Goal: Task Accomplishment & Management: Complete application form

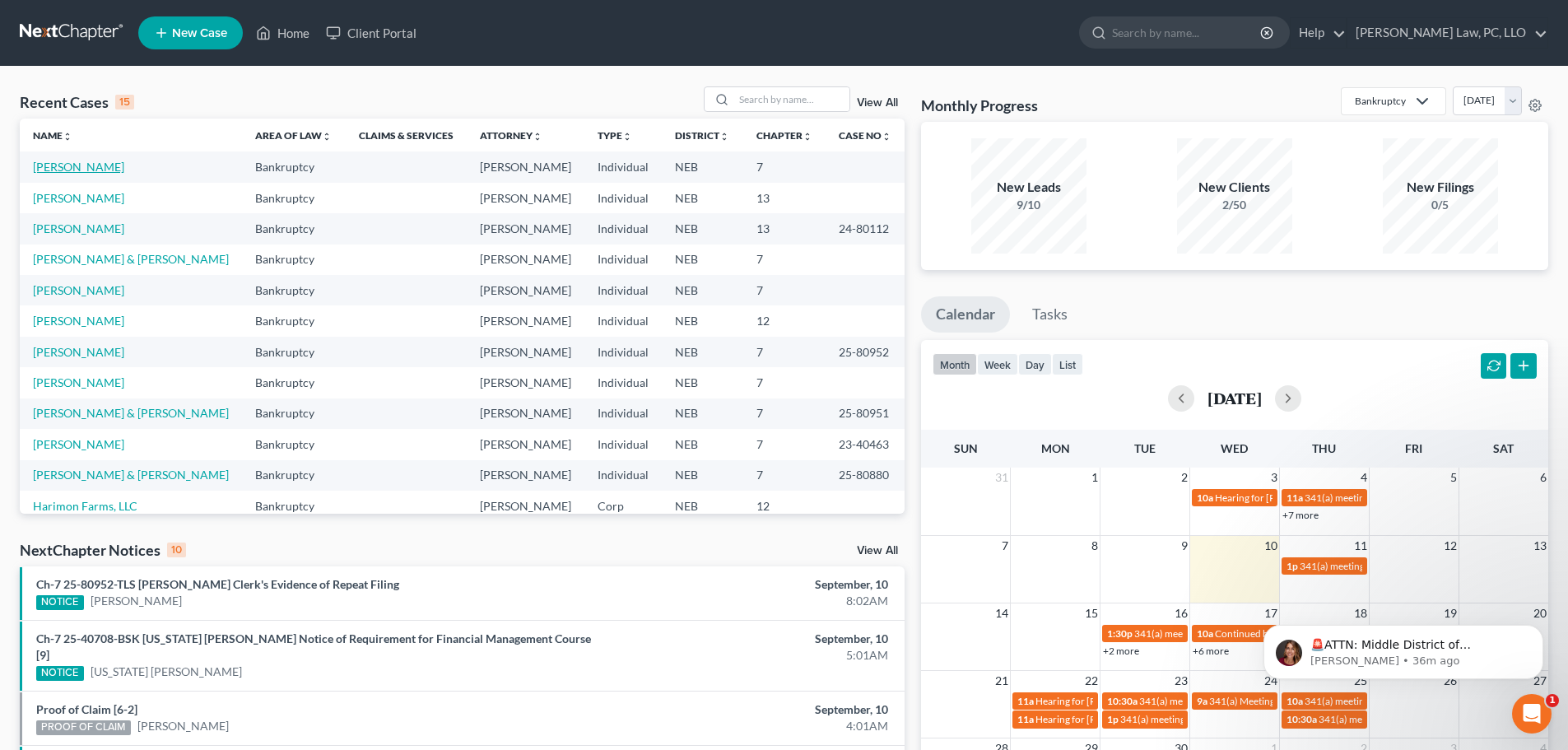
click at [87, 168] on link "[PERSON_NAME]" at bounding box center [78, 167] width 91 height 14
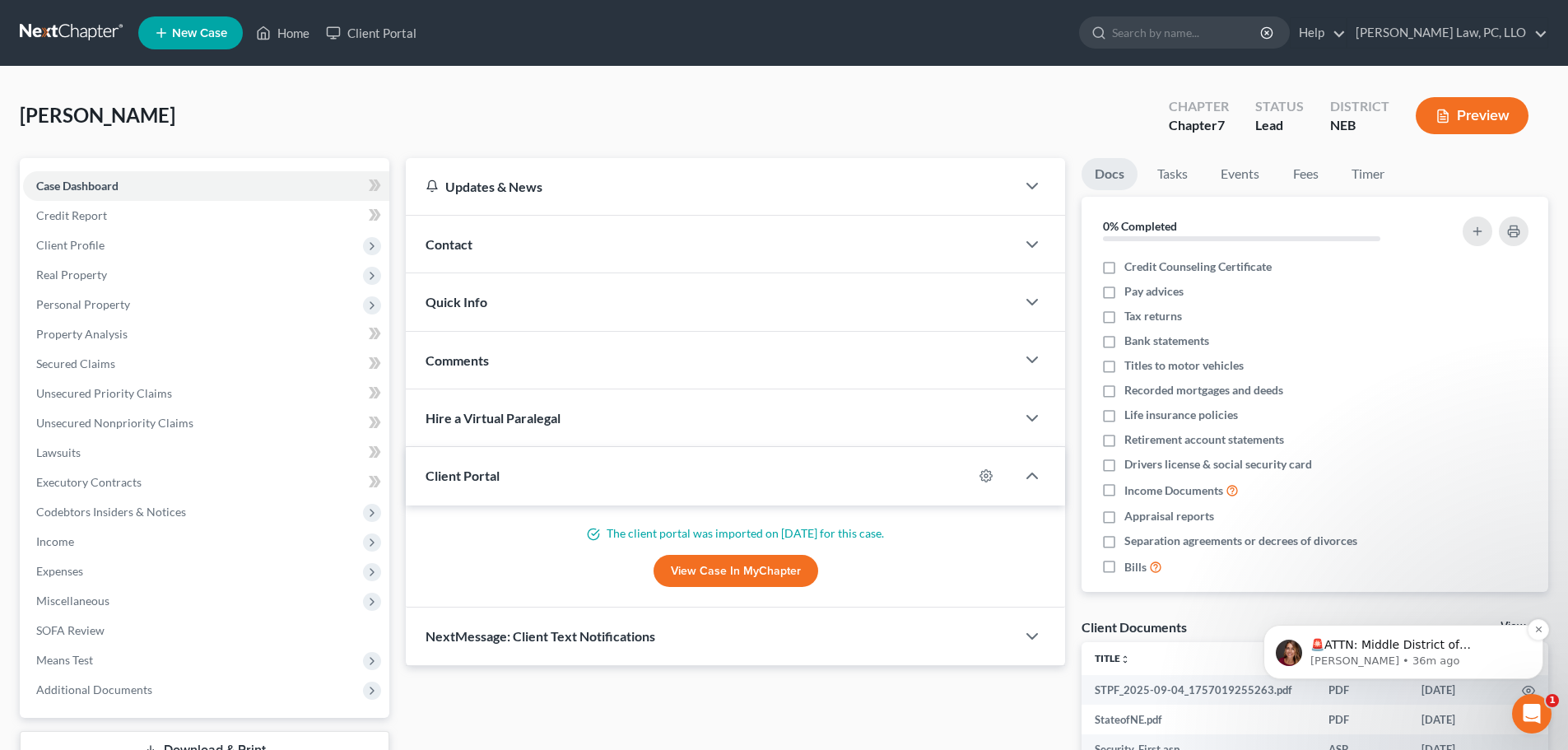
click at [1460, 665] on p "[PERSON_NAME] • 36m ago" at bounding box center [1416, 662] width 212 height 15
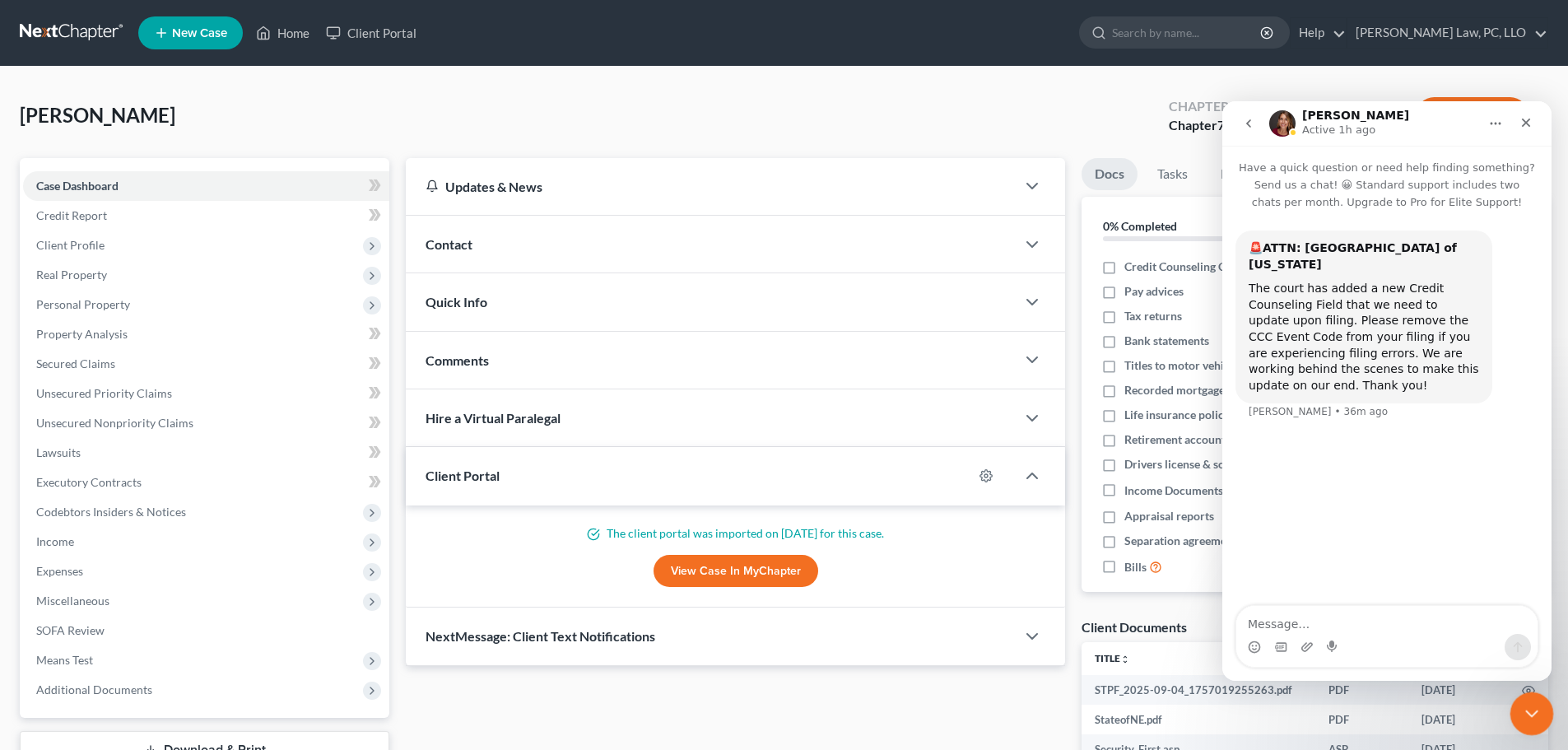
click at [1523, 709] on icon "Close Intercom Messenger" at bounding box center [1528, 710] width 19 height 19
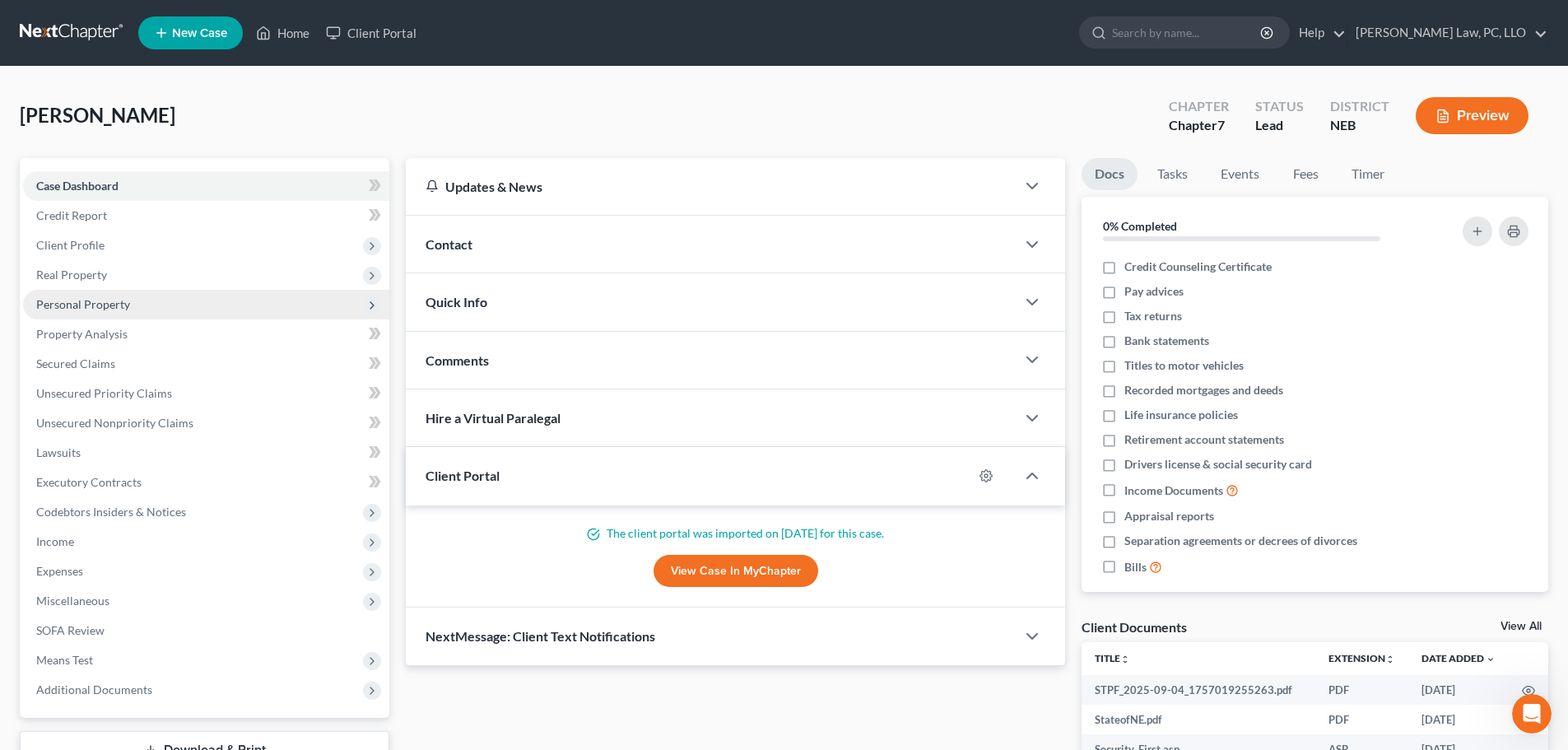
click at [102, 305] on span "Personal Property" at bounding box center [83, 304] width 94 height 14
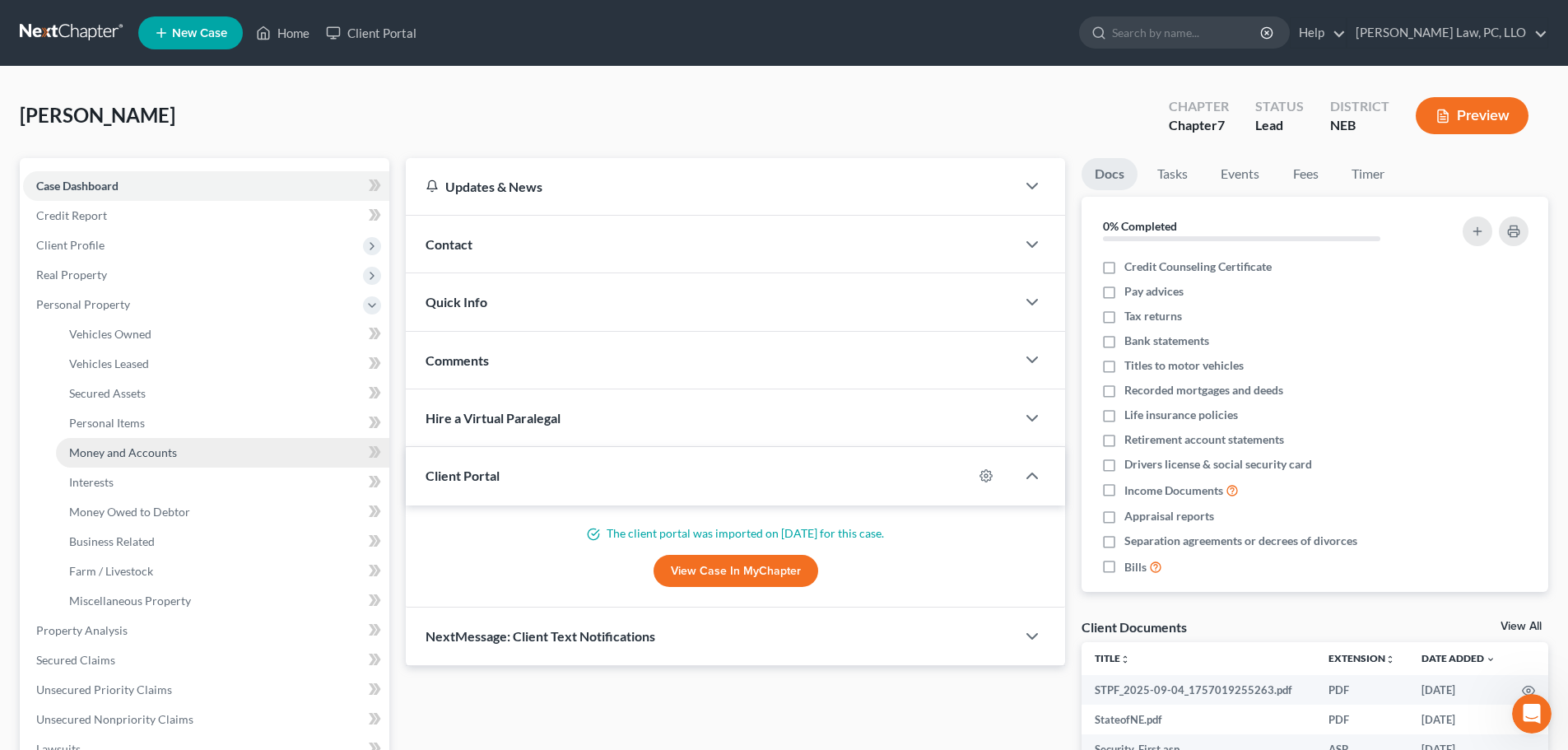
click at [168, 450] on span "Money and Accounts" at bounding box center [122, 452] width 108 height 14
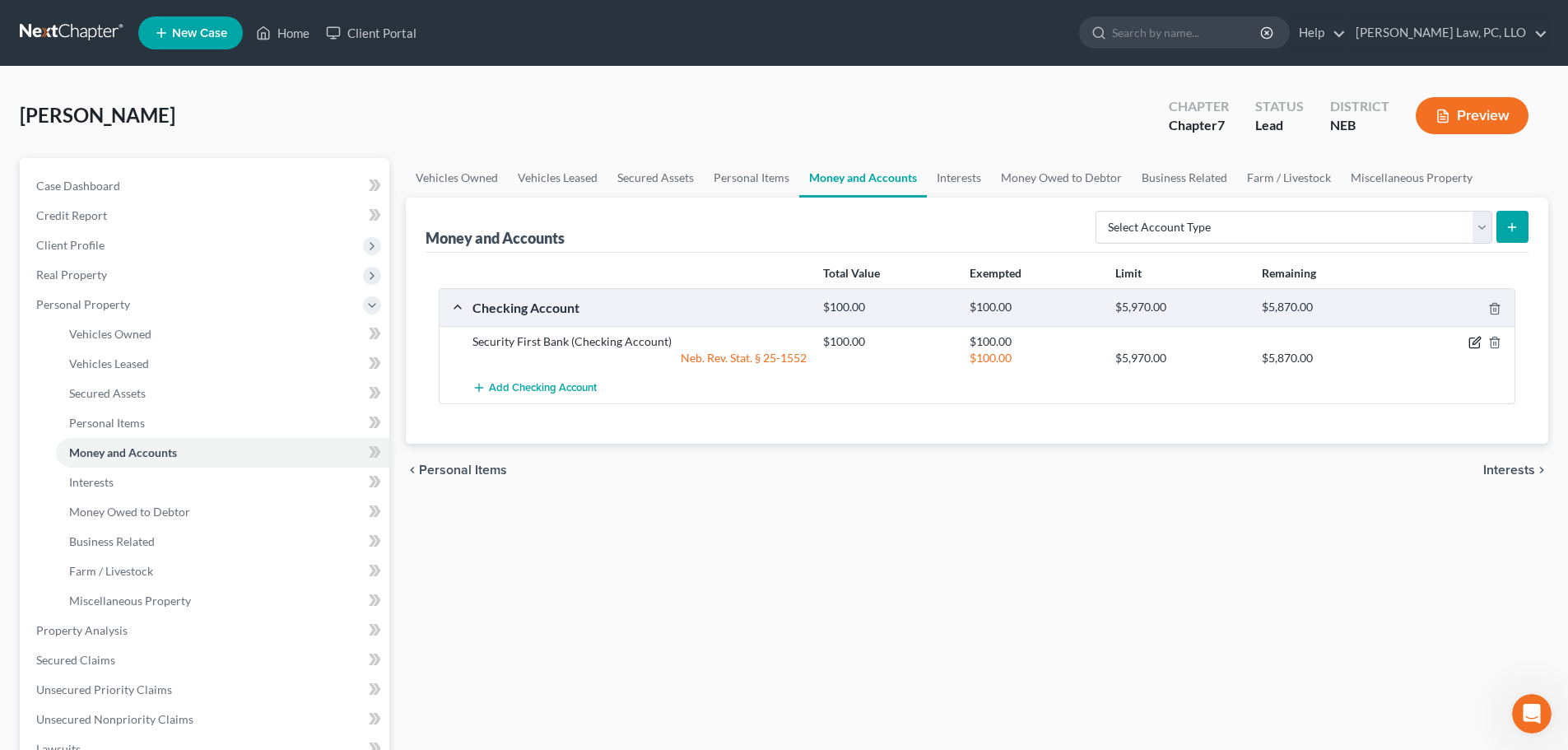
click at [1473, 340] on icon "button" at bounding box center [1474, 342] width 13 height 13
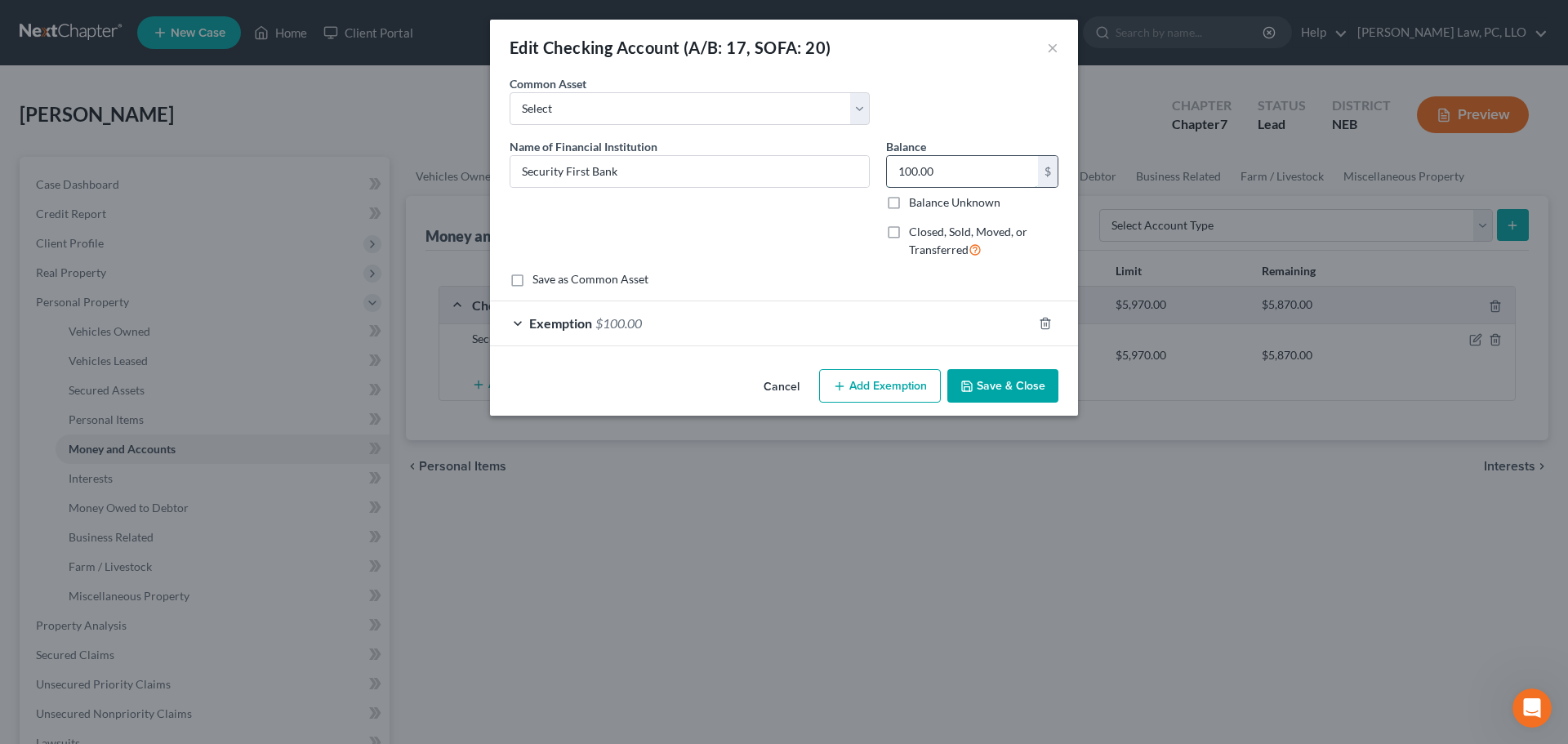
click at [931, 178] on input "100.00" at bounding box center [963, 172] width 152 height 31
type input "105.40"
click at [724, 329] on div "Exemption $100.00" at bounding box center [761, 322] width 542 height 43
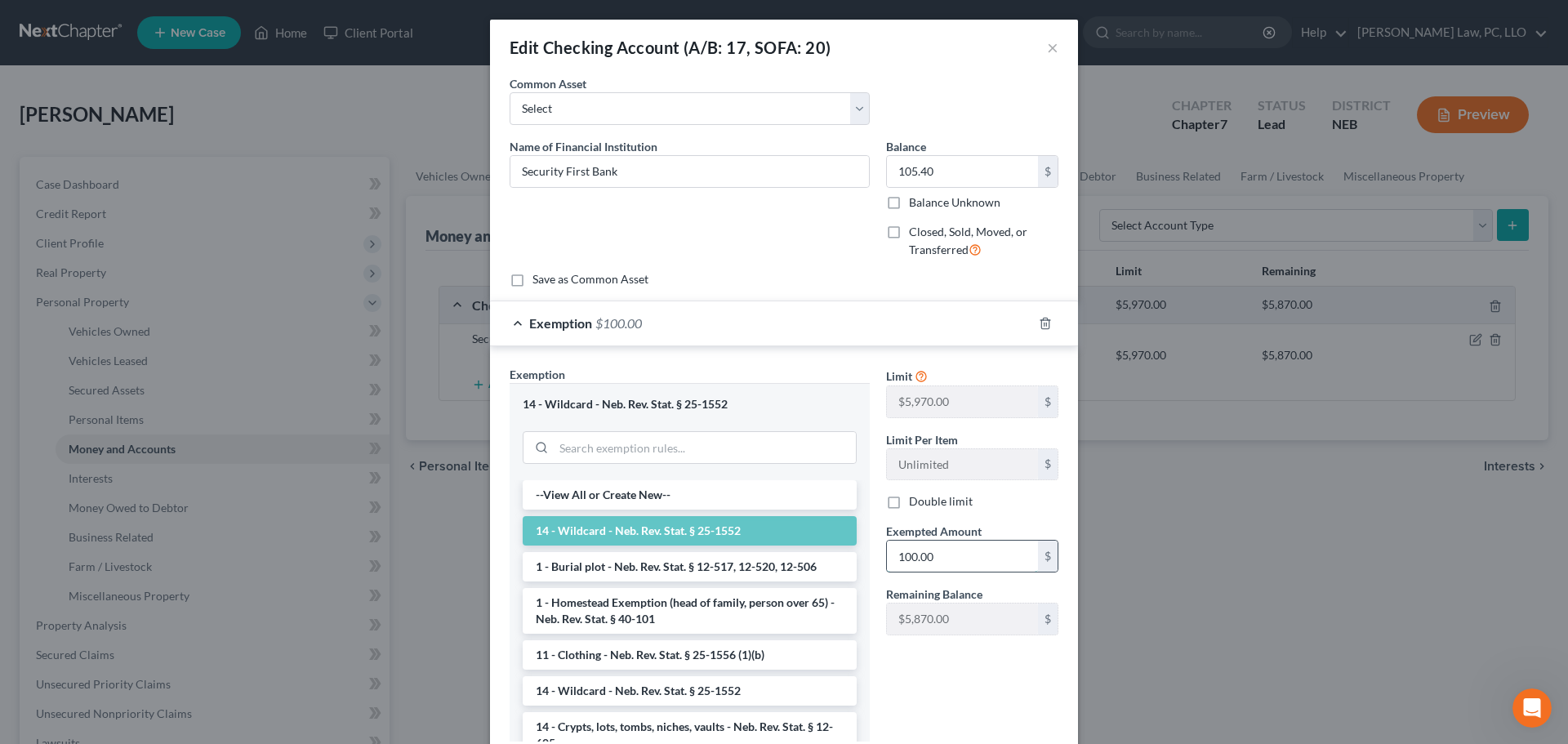
click at [936, 570] on input "100.00" at bounding box center [963, 556] width 152 height 31
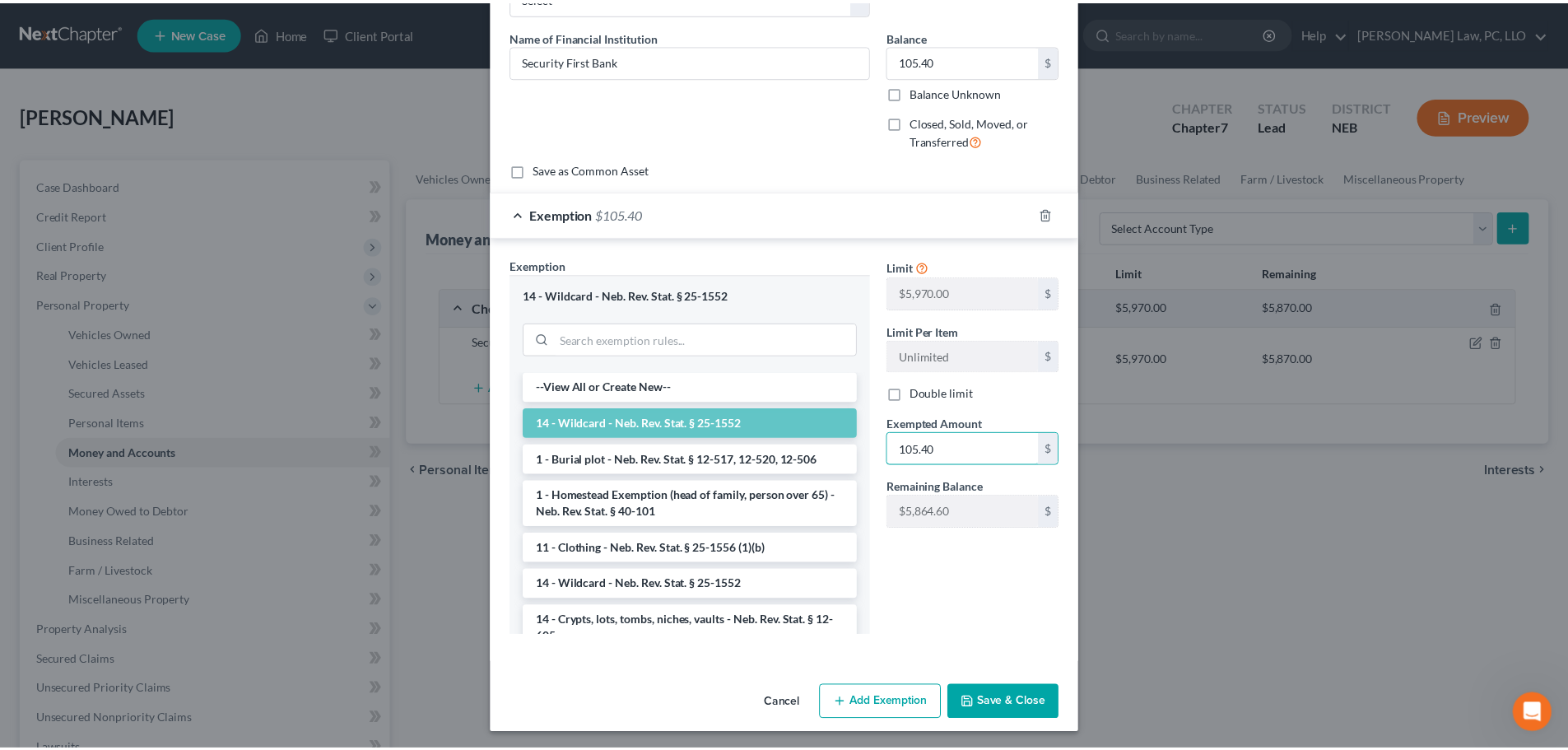
scroll to position [115, 0]
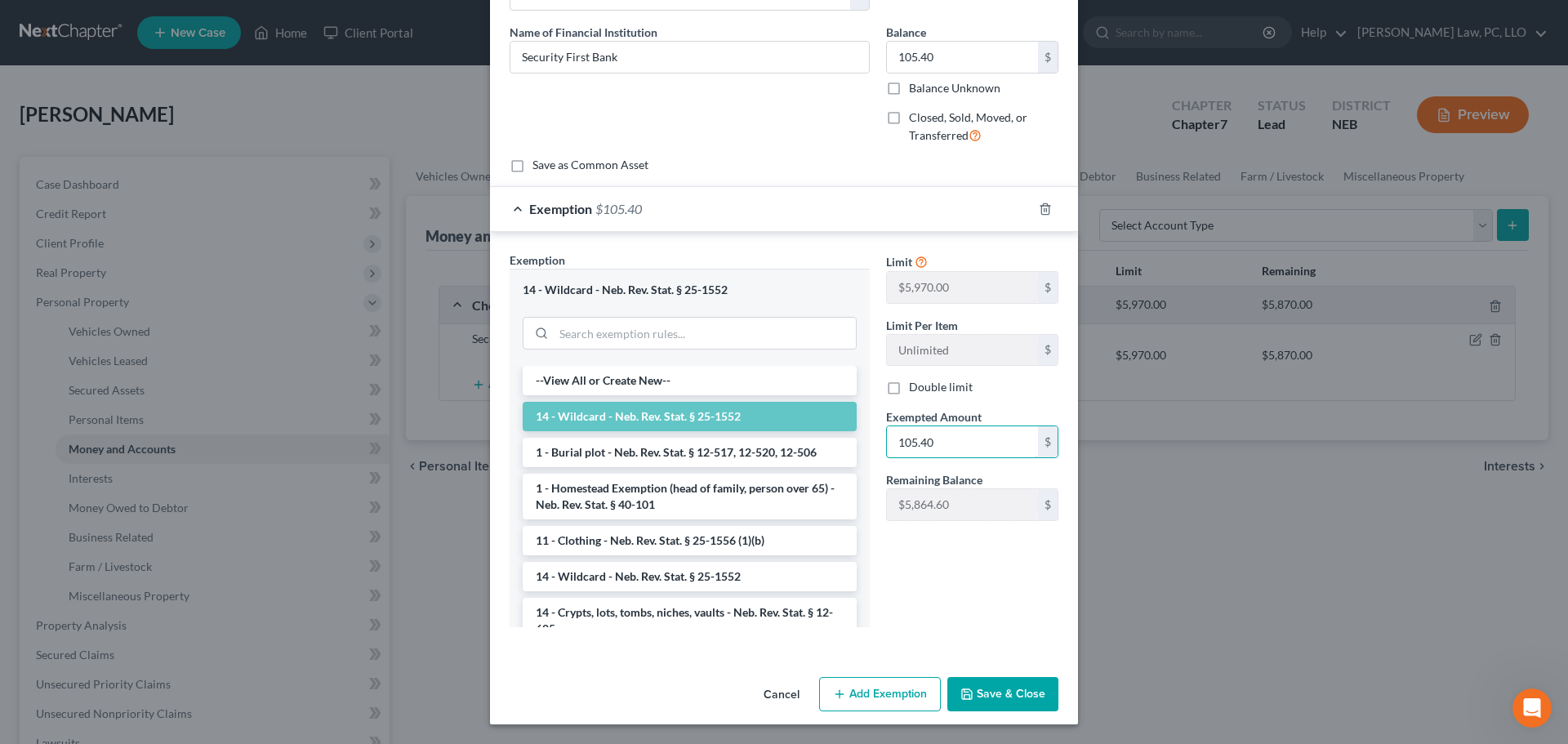
type input "105.40"
click at [1019, 690] on button "Save & Close" at bounding box center [1003, 695] width 111 height 35
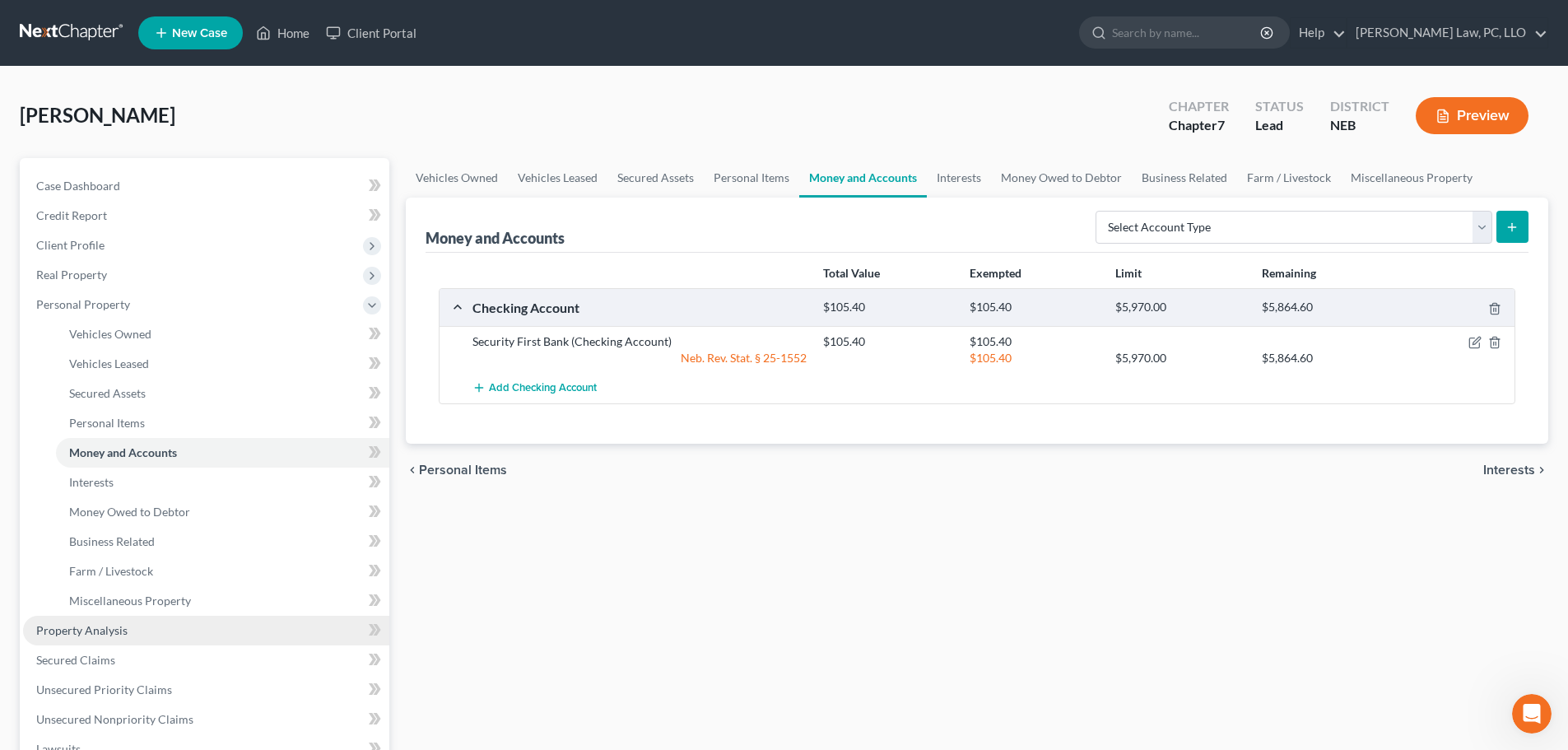
click at [111, 619] on link "Property Analysis" at bounding box center [206, 630] width 366 height 29
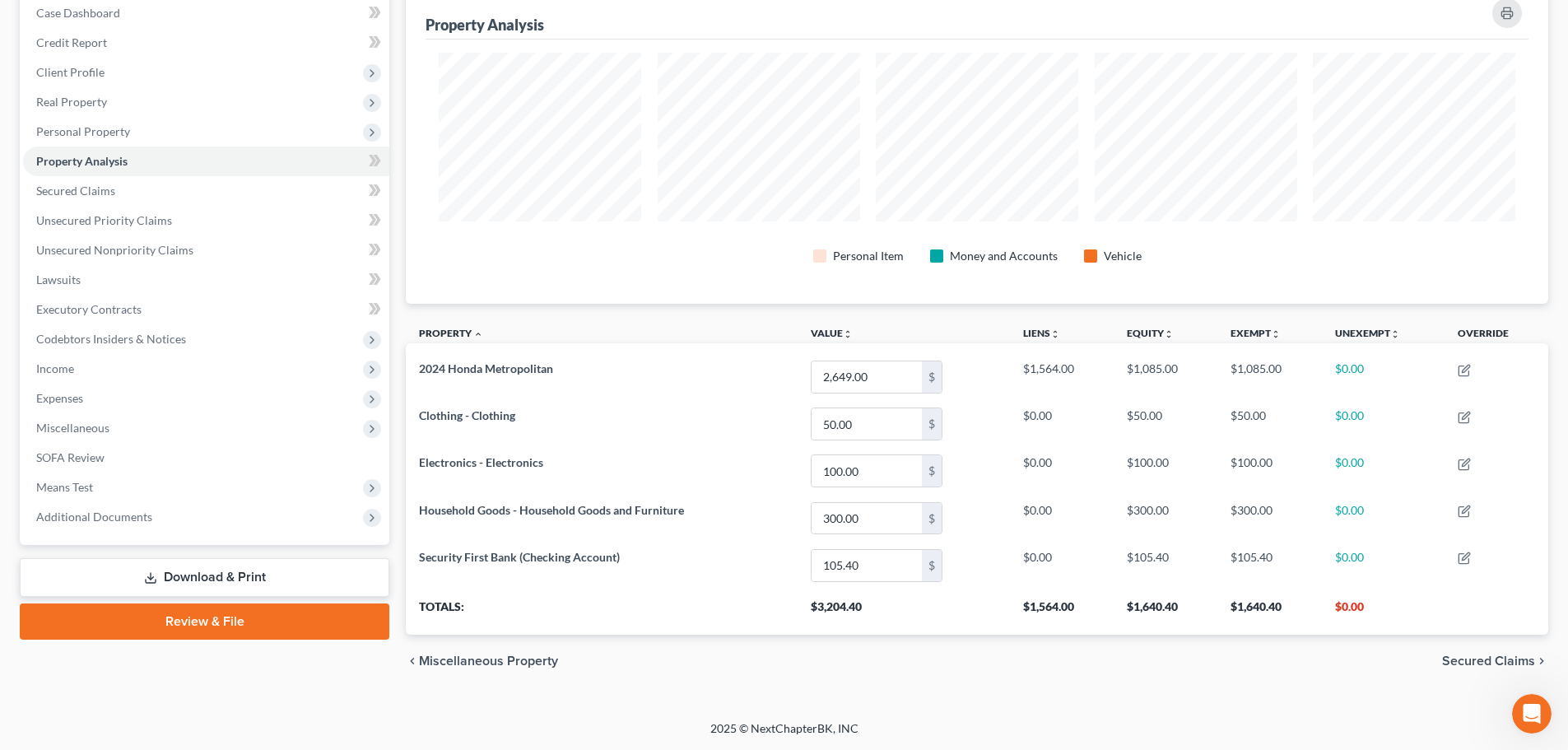
click at [227, 634] on link "Review & File" at bounding box center [204, 621] width 370 height 36
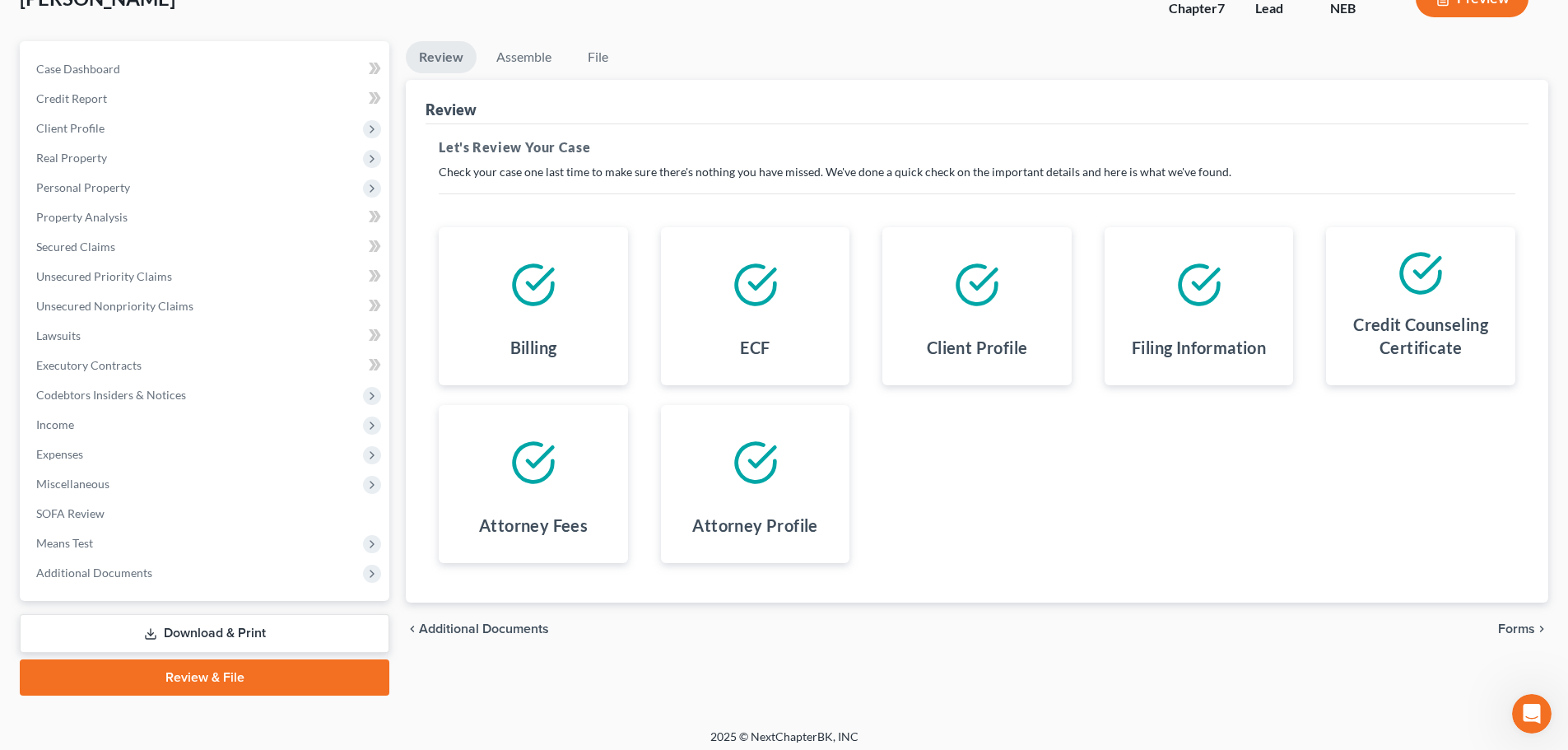
scroll to position [125, 0]
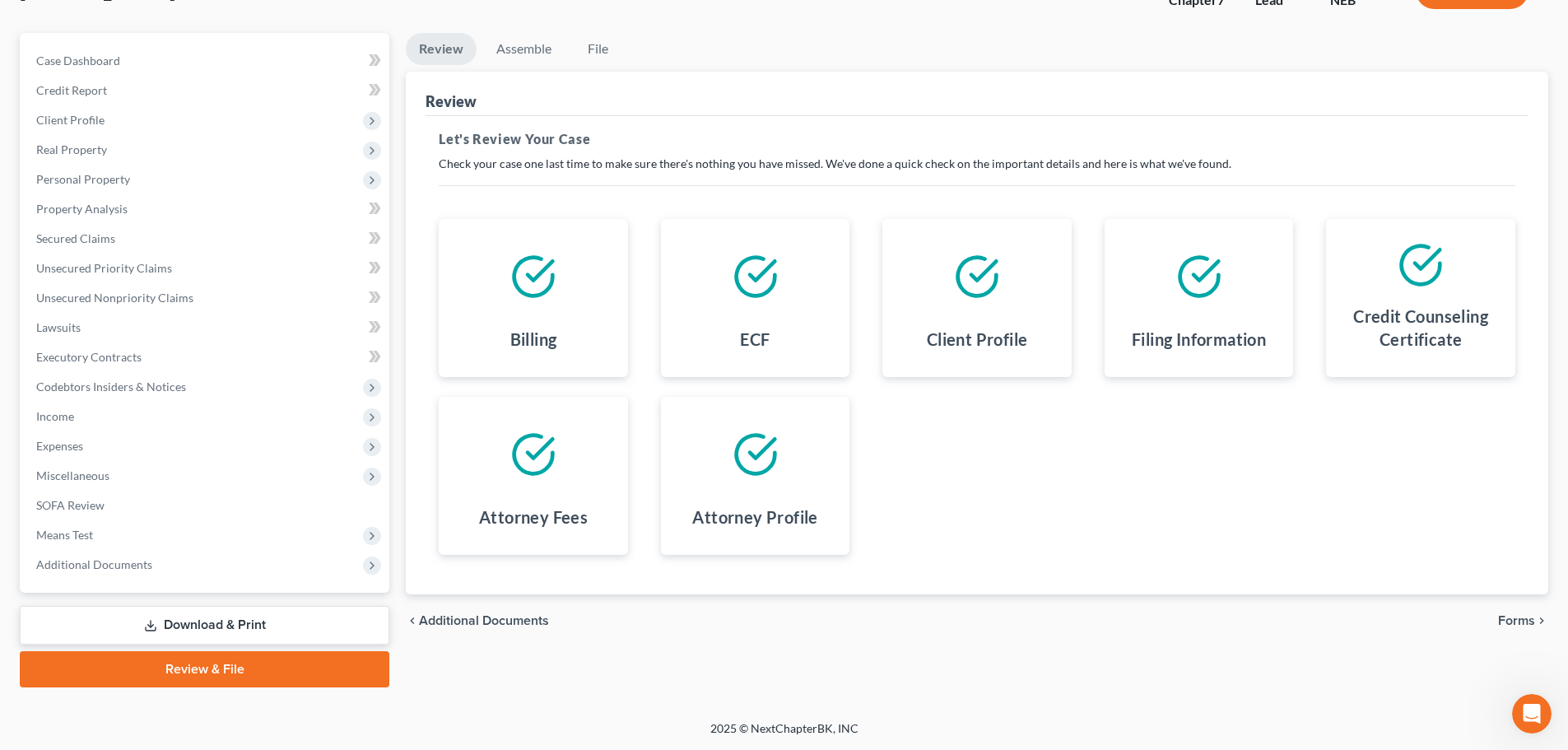
click at [1508, 622] on span "Forms" at bounding box center [1516, 621] width 37 height 13
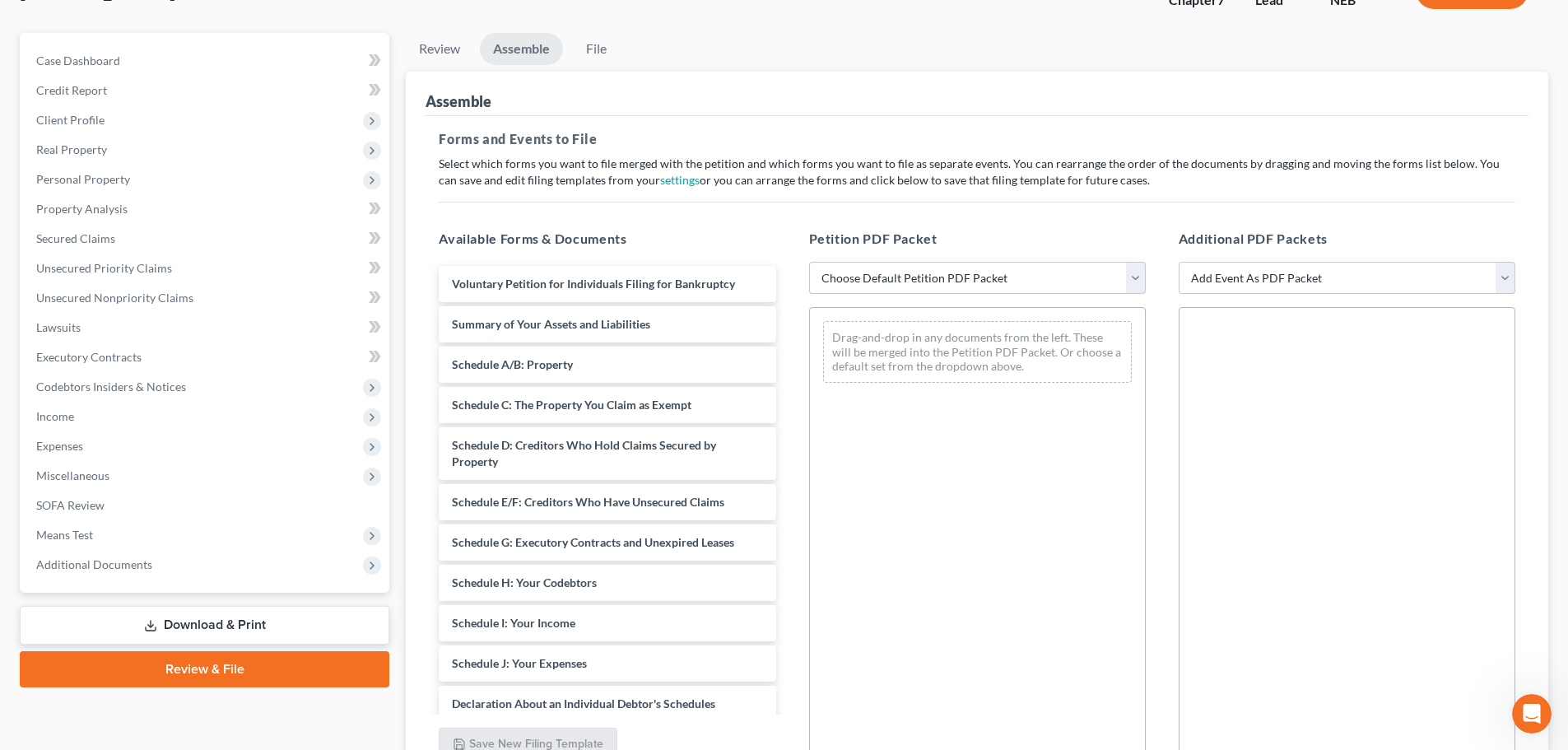
drag, startPoint x: 951, startPoint y: 283, endPoint x: 945, endPoint y: 294, distance: 12.5
click at [951, 283] on select "Choose Default Petition PDF Packet Complete Bankruptcy Petition (all forms and …" at bounding box center [978, 279] width 337 height 33
select select "2"
click at [809, 262] on select "Choose Default Petition PDF Packet Complete Bankruptcy Petition (all forms and …" at bounding box center [978, 279] width 337 height 33
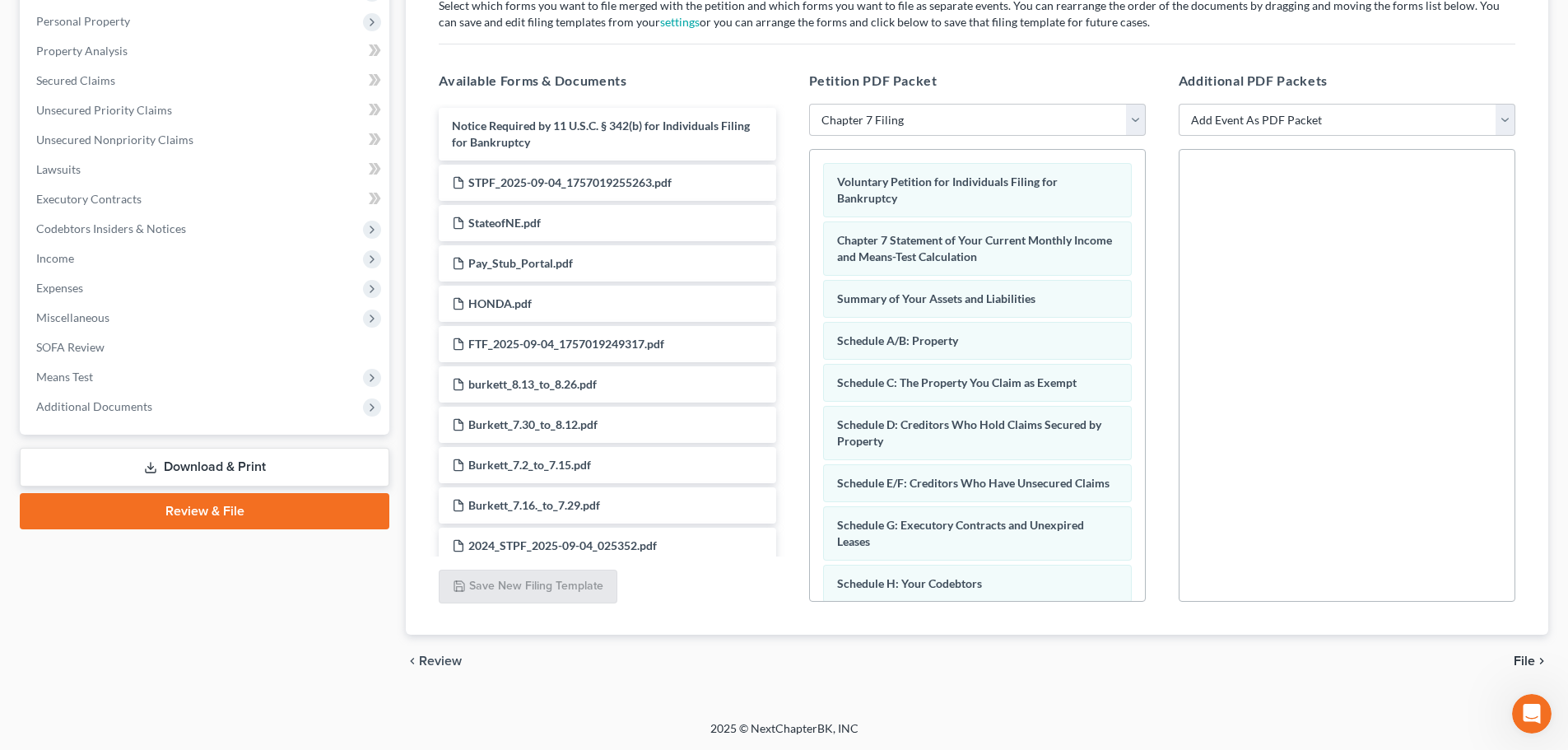
click at [1528, 662] on span "File" at bounding box center [1524, 661] width 21 height 13
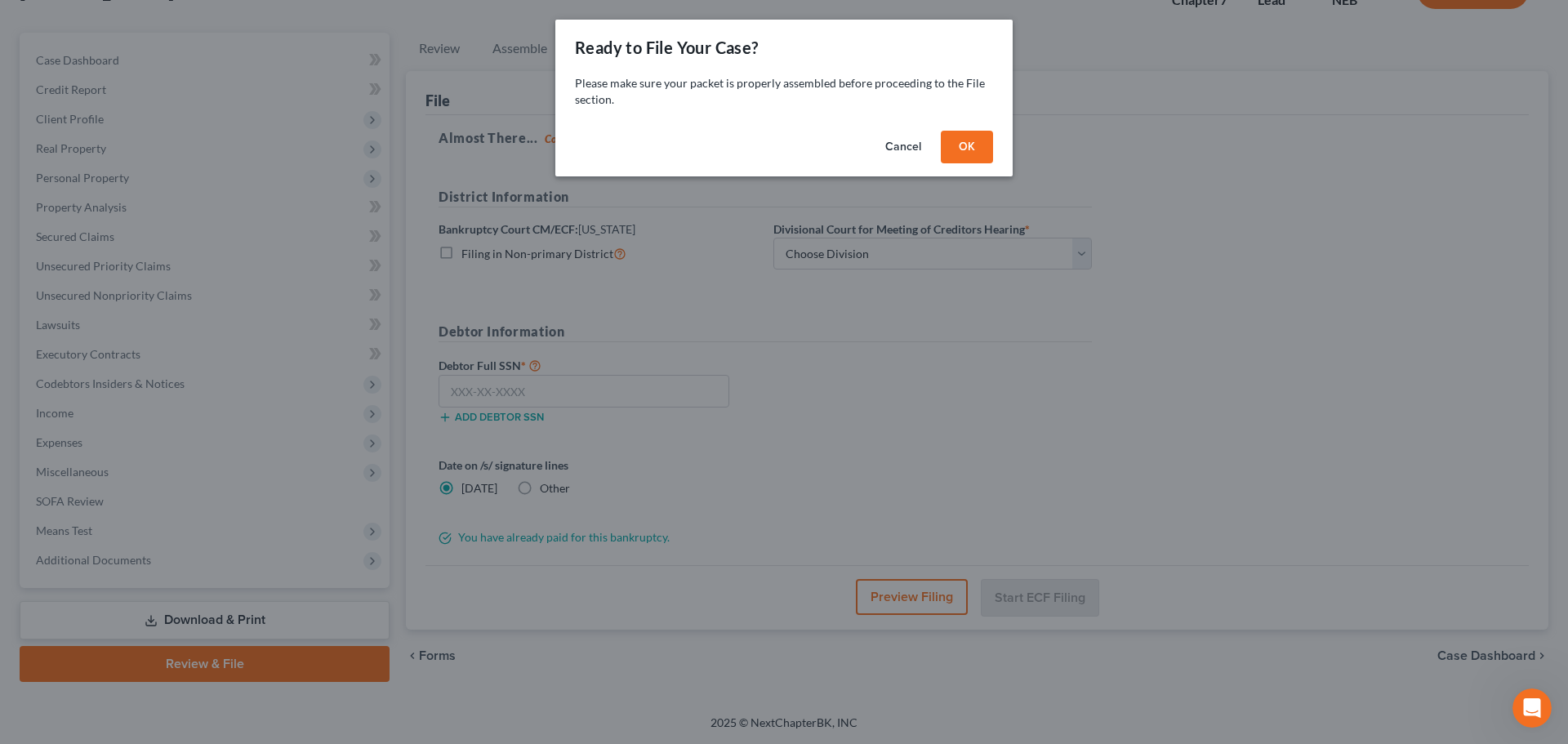
click at [957, 153] on button "OK" at bounding box center [967, 147] width 52 height 33
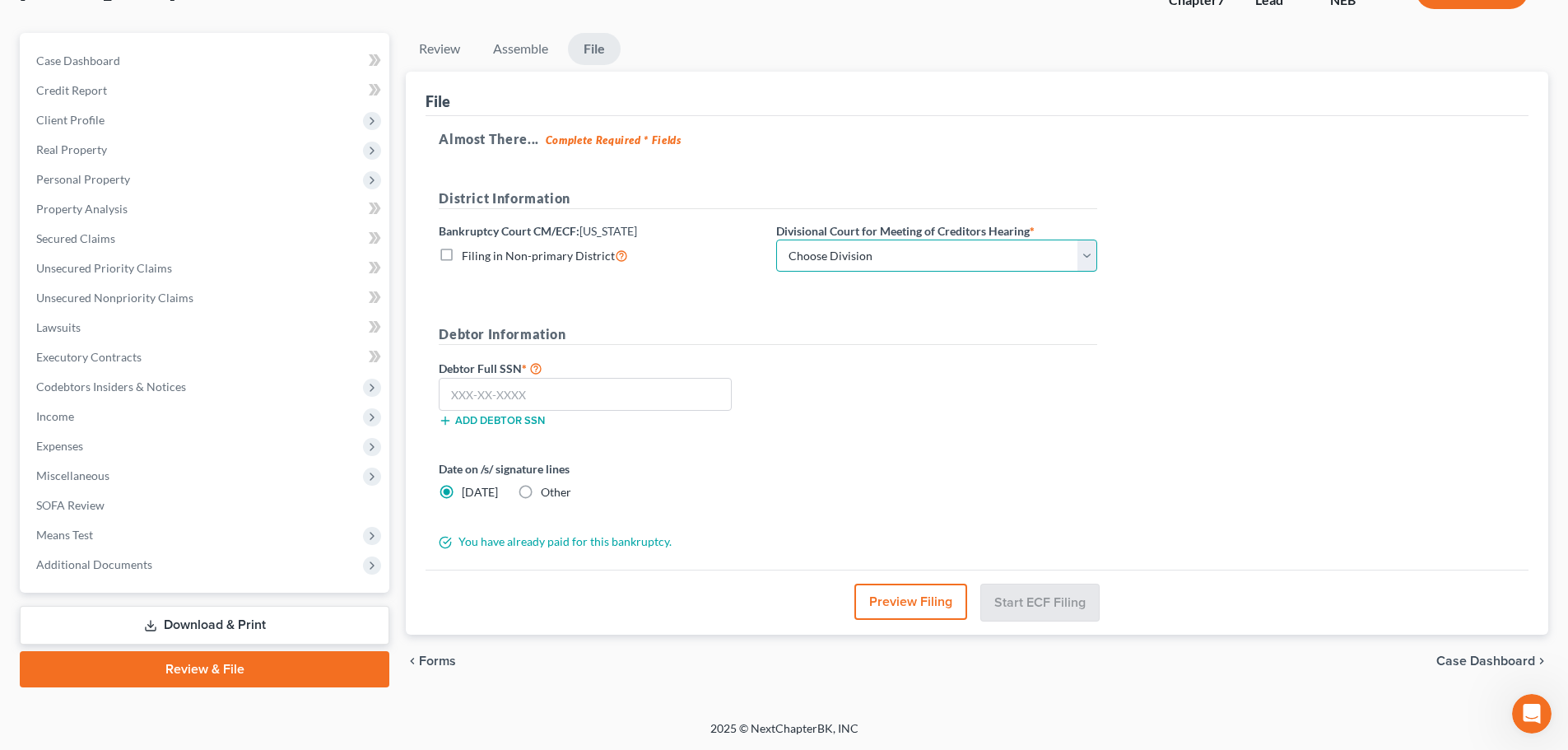
click at [815, 249] on select "Choose Division Lincoln Omaha" at bounding box center [936, 256] width 321 height 33
select select "0"
click at [776, 239] on select "Choose Division Lincoln Omaha" at bounding box center [936, 256] width 321 height 33
click at [644, 383] on input "text" at bounding box center [585, 395] width 293 height 33
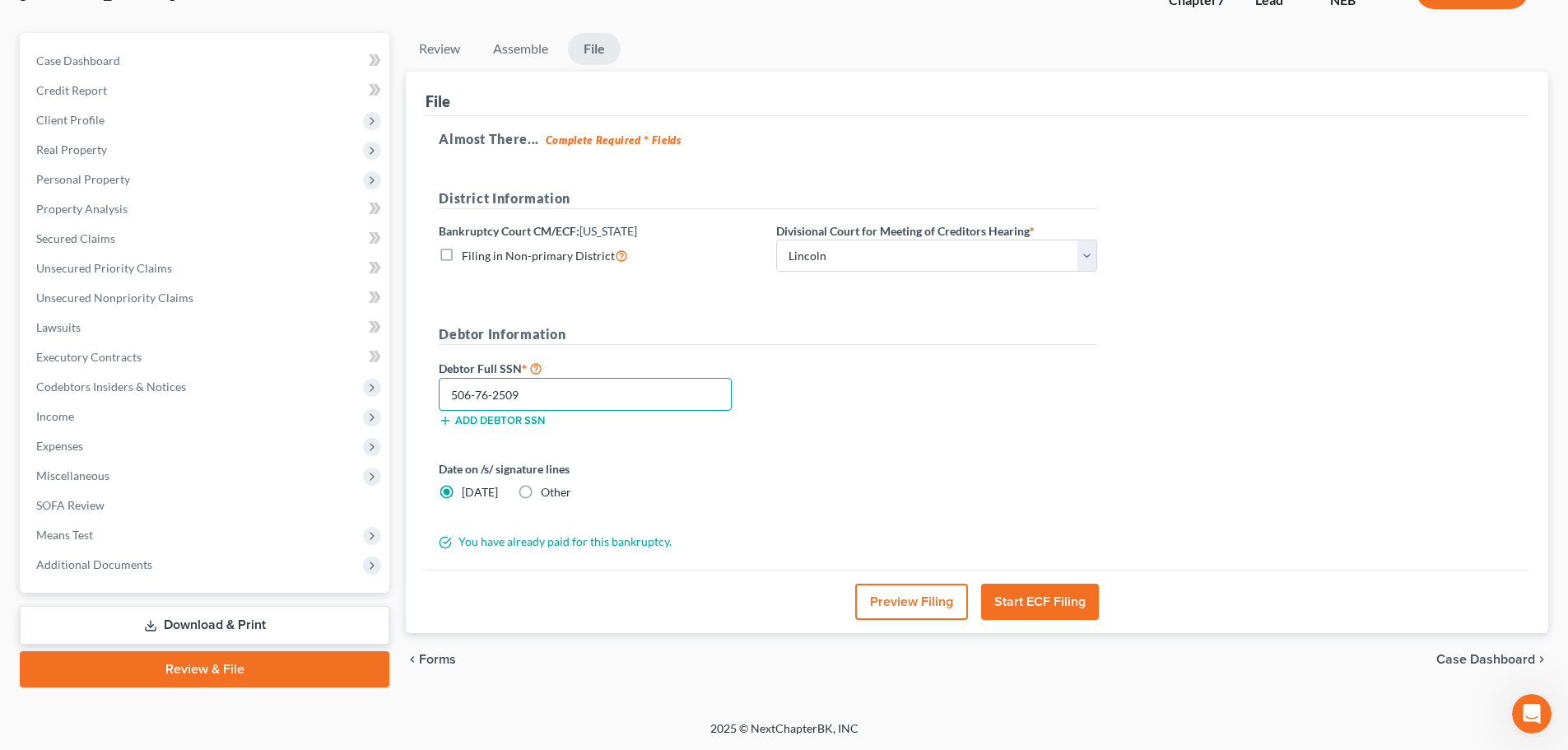
type input "506-76-2509"
click at [541, 494] on label "Other" at bounding box center [555, 492] width 30 height 17
click at [547, 494] on input "Other" at bounding box center [553, 490] width 11 height 11
radio input "true"
radio input "false"
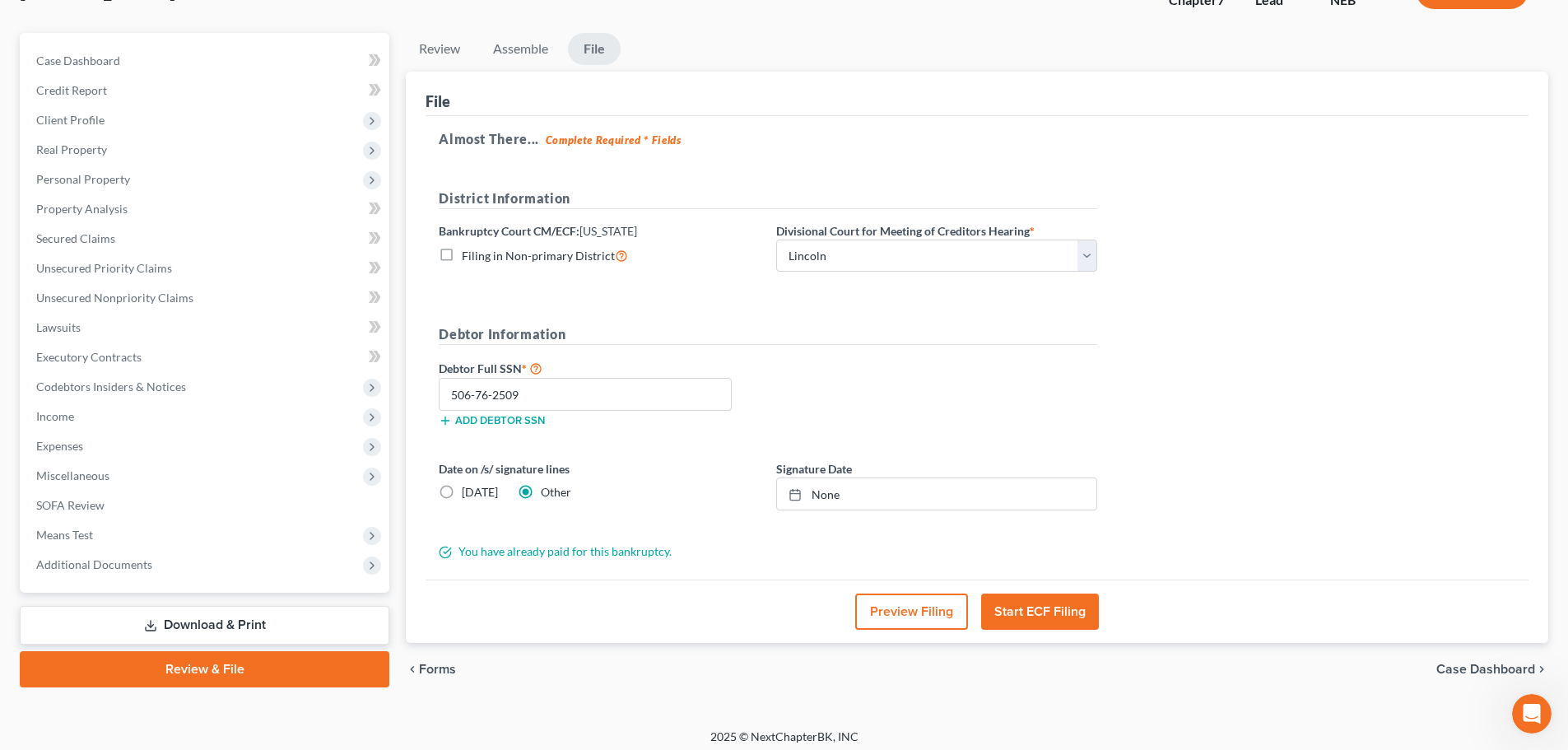
click at [1308, 297] on div "Almost There... Complete Required * Fields District Information Bankruptcy Cour…" at bounding box center [977, 348] width 1103 height 464
click at [904, 498] on link "[DATE]" at bounding box center [936, 494] width 319 height 31
click at [1023, 616] on button "Start ECF Filing" at bounding box center [1040, 611] width 118 height 36
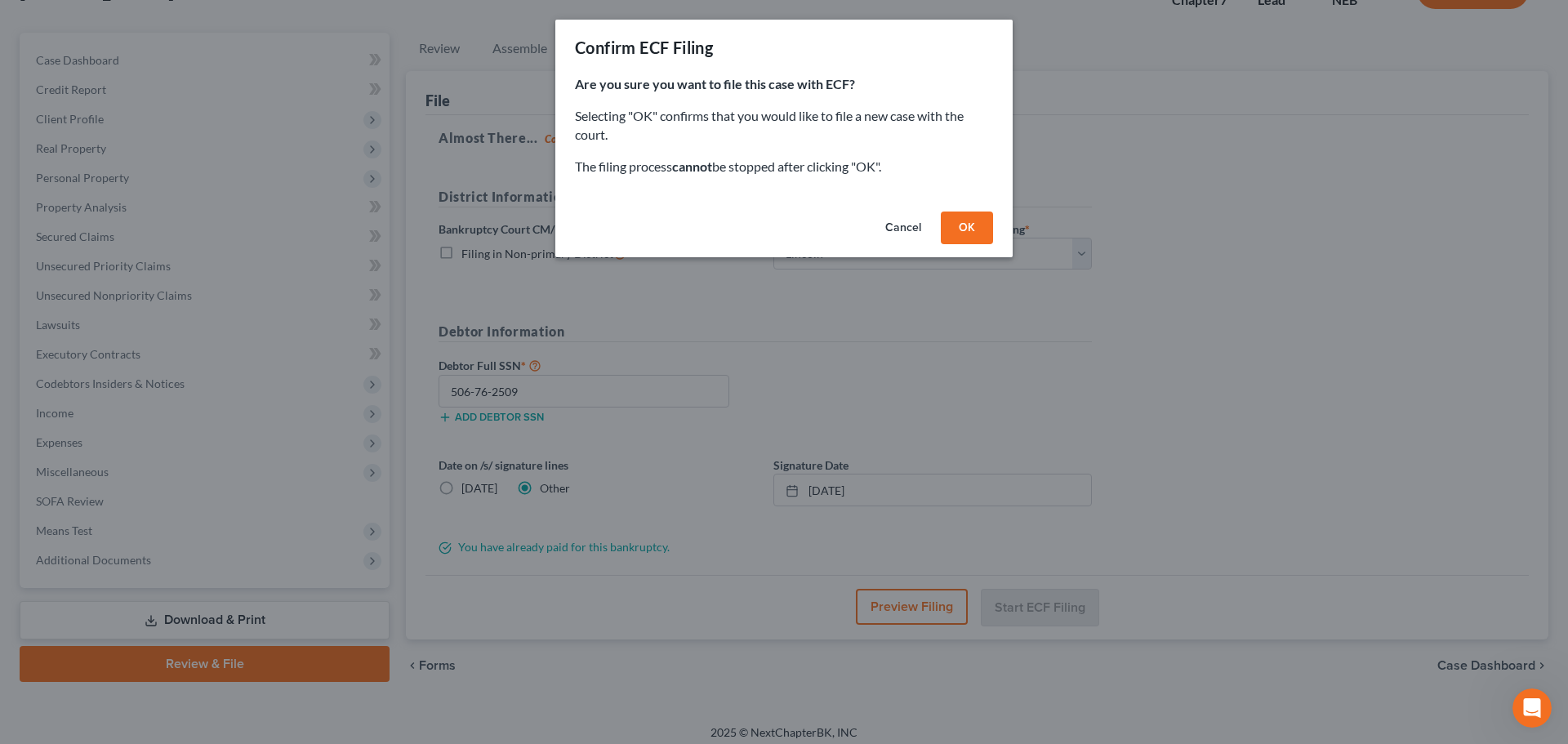
click at [983, 229] on button "OK" at bounding box center [967, 228] width 52 height 33
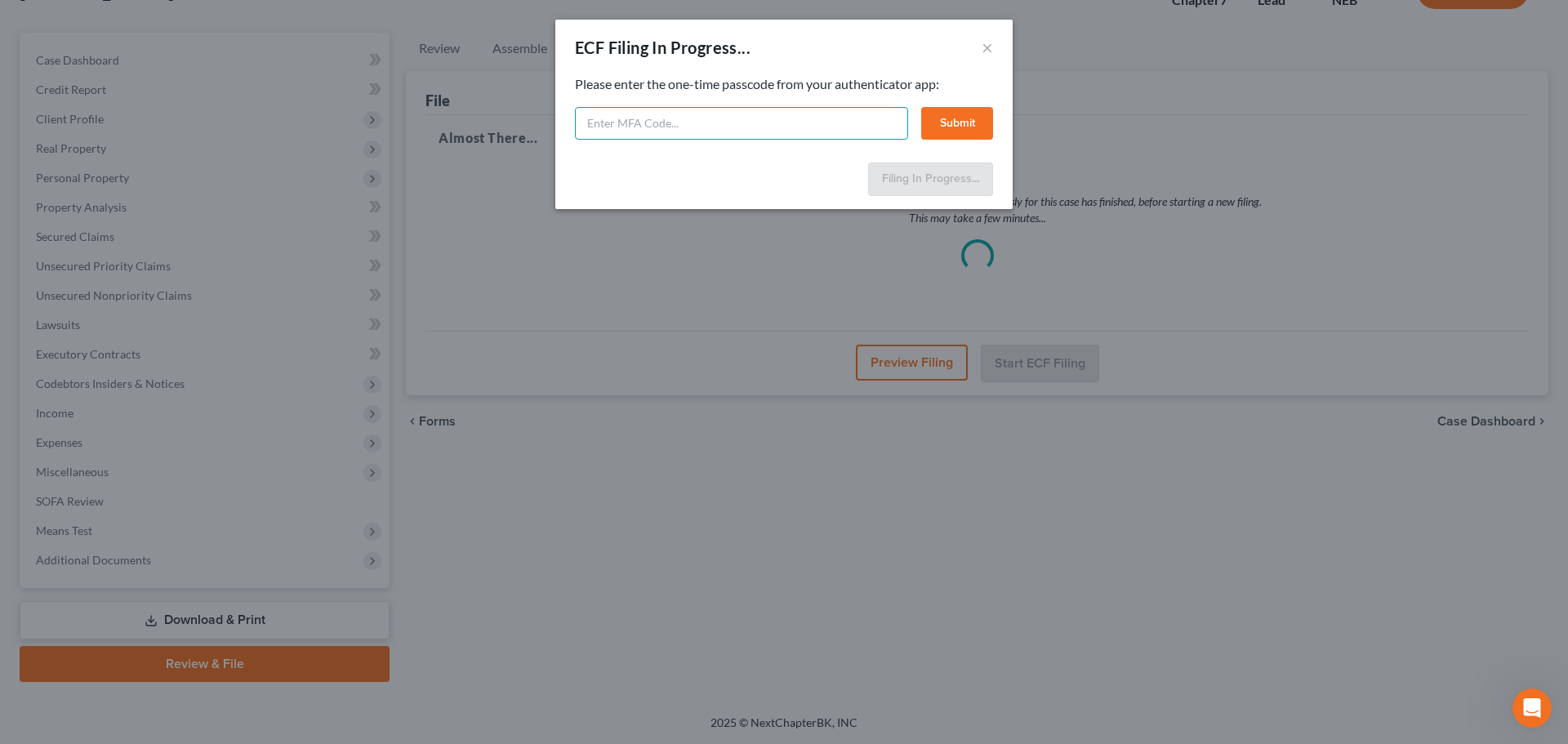
click at [641, 131] on input "text" at bounding box center [741, 123] width 333 height 33
paste input "567045"
type input "567045"
click at [931, 128] on button "Submit" at bounding box center [956, 123] width 72 height 33
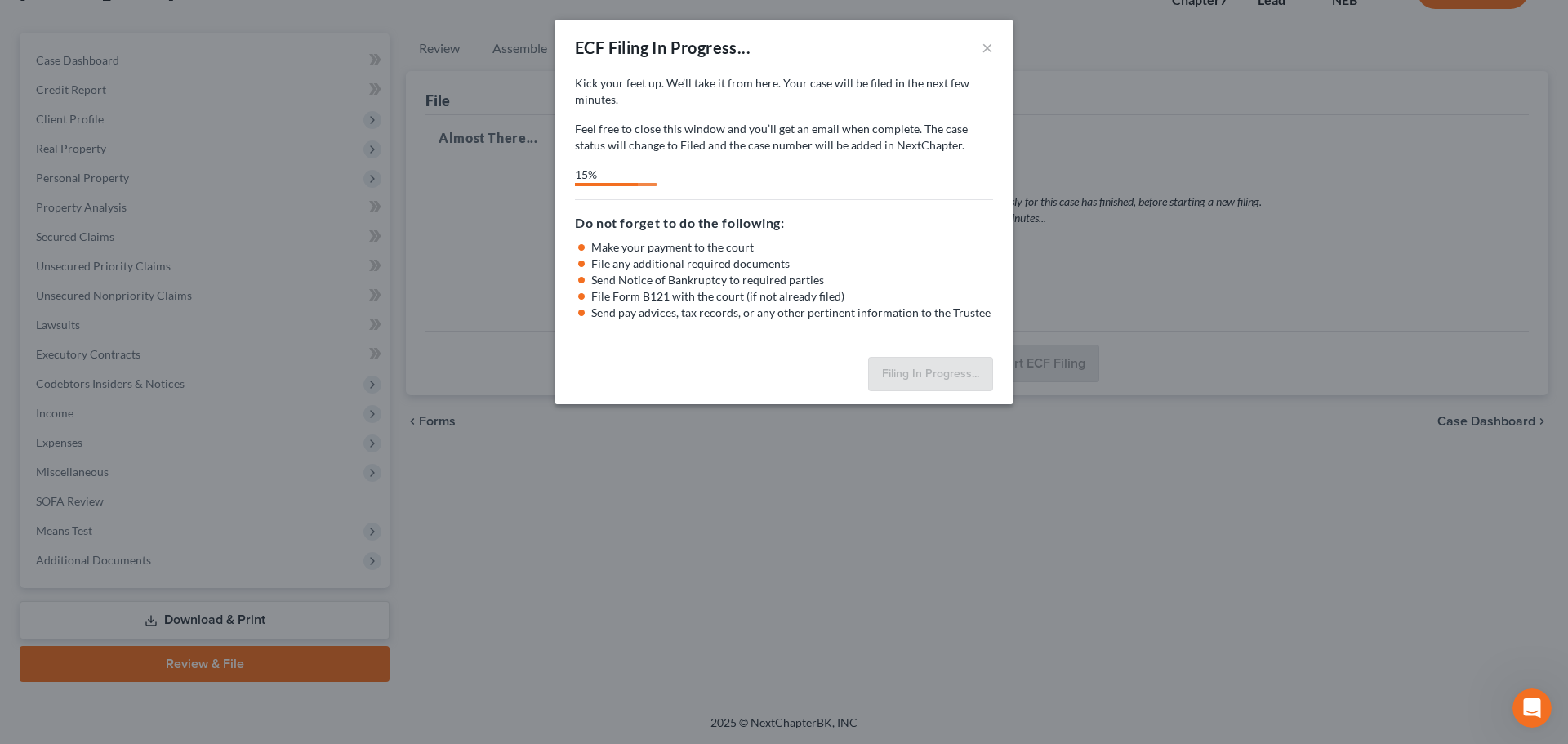
select select "0"
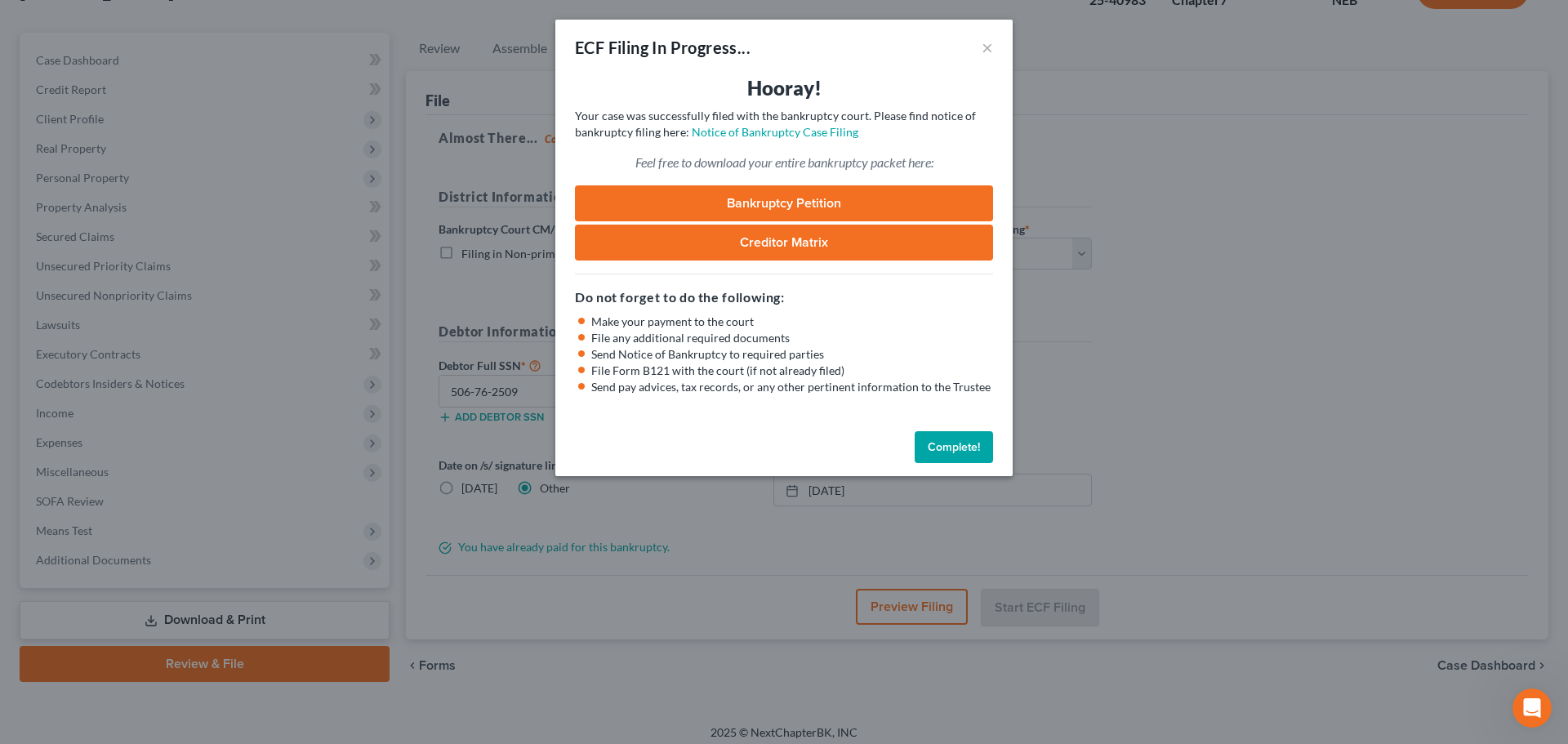
click at [976, 445] on button "Complete!" at bounding box center [954, 447] width 78 height 33
